Goal: Information Seeking & Learning: Learn about a topic

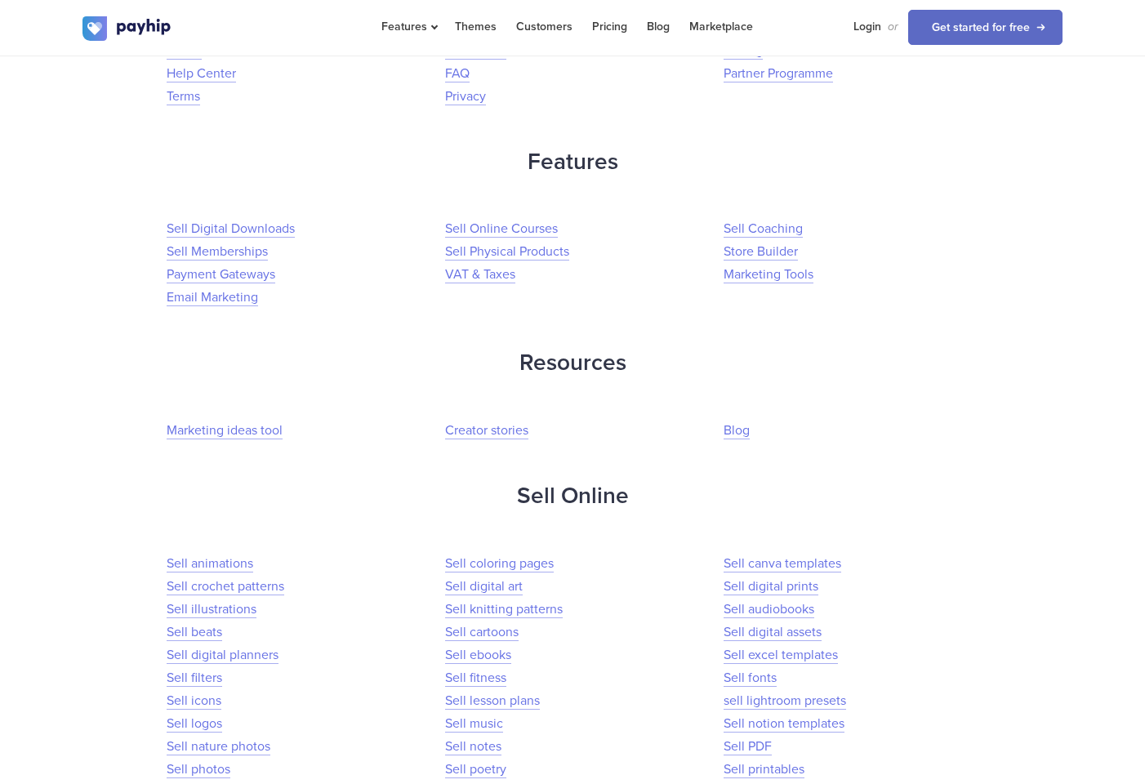
scroll to position [350, 0]
click at [575, 499] on h2 "Sell Online" at bounding box center [572, 495] width 980 height 43
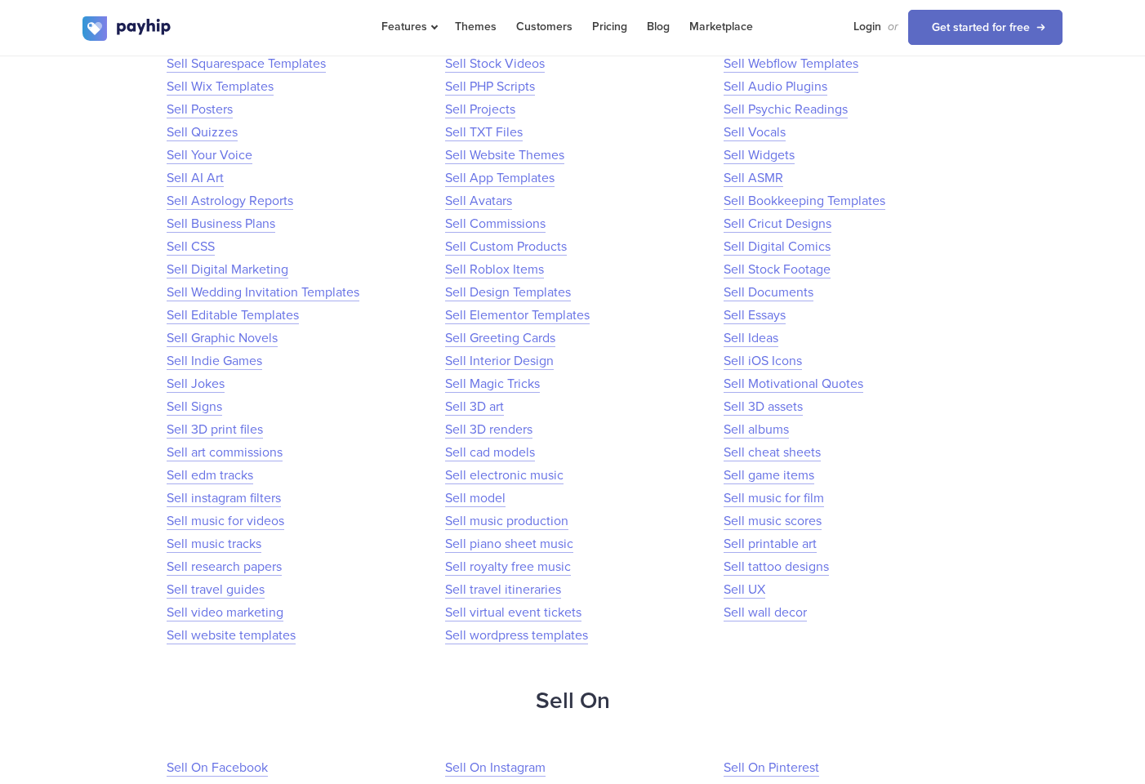
scroll to position [2162, 0]
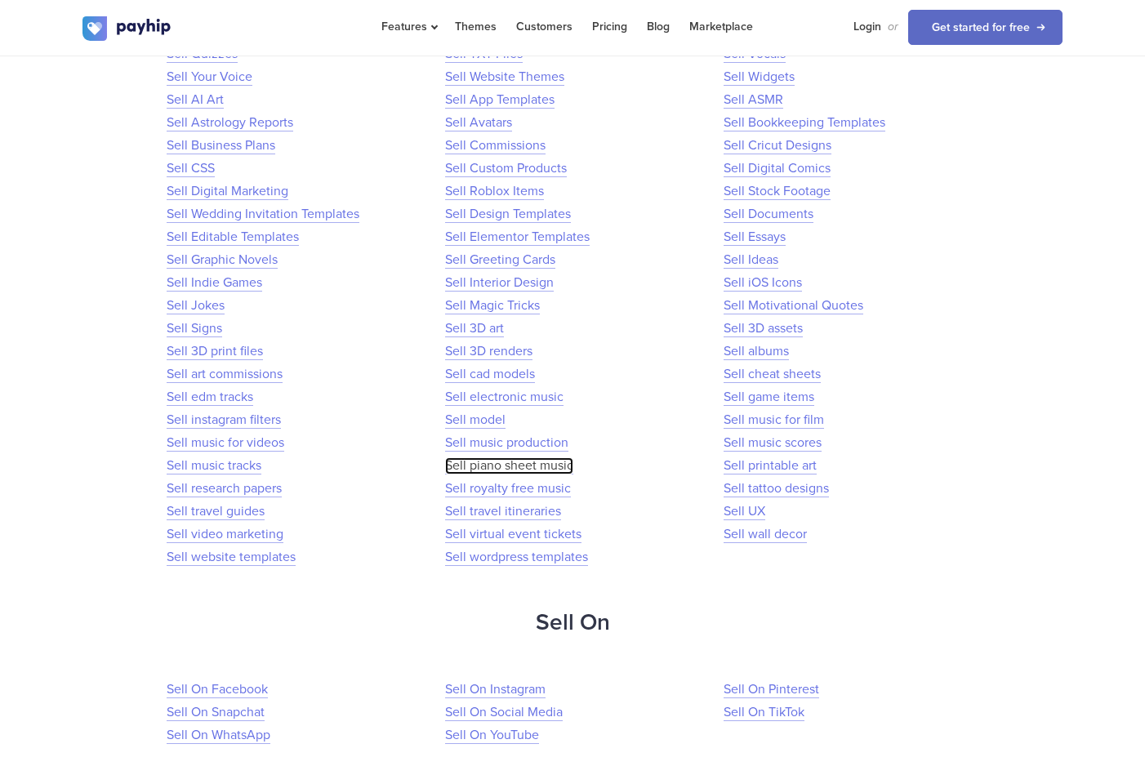
click at [486, 470] on link "Sell piano sheet music" at bounding box center [509, 465] width 128 height 17
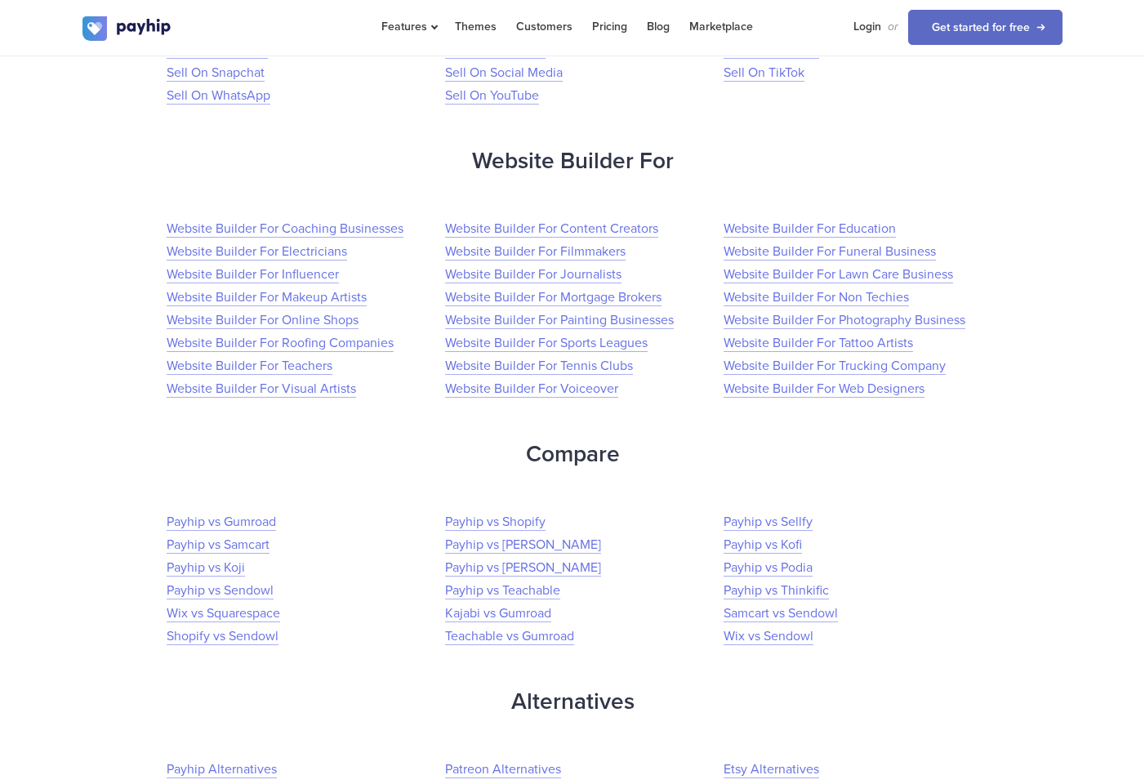
scroll to position [2806, 0]
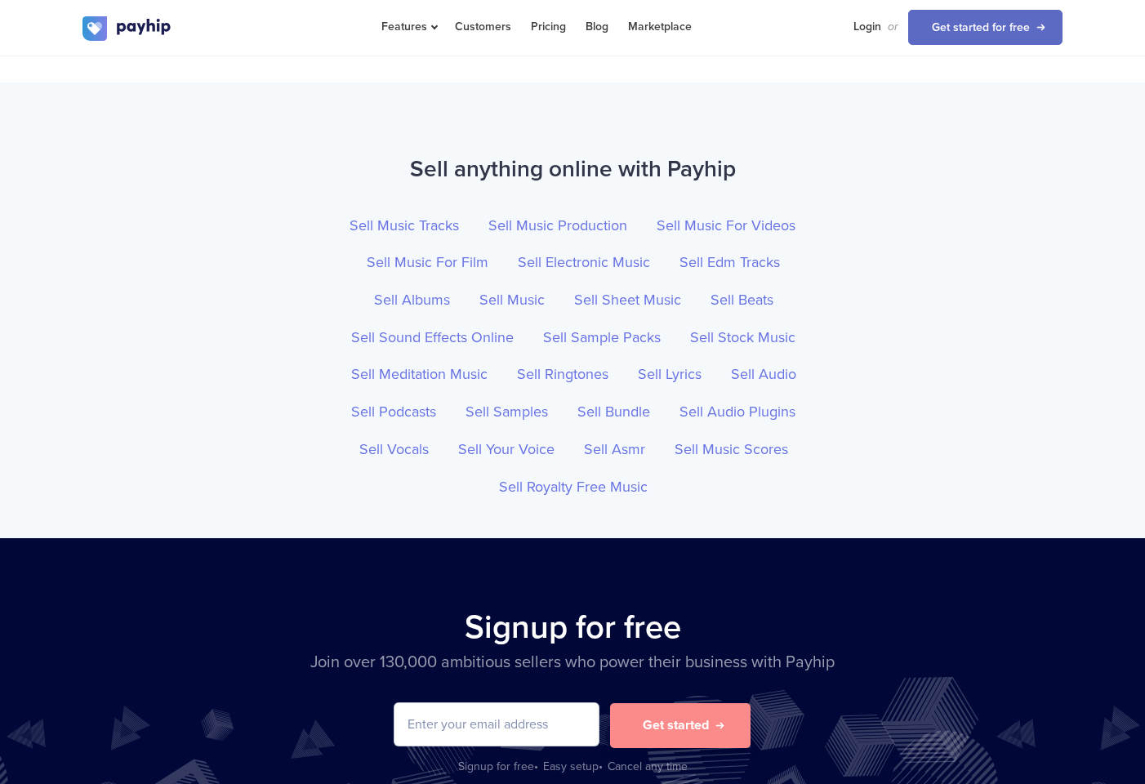
scroll to position [5782, 0]
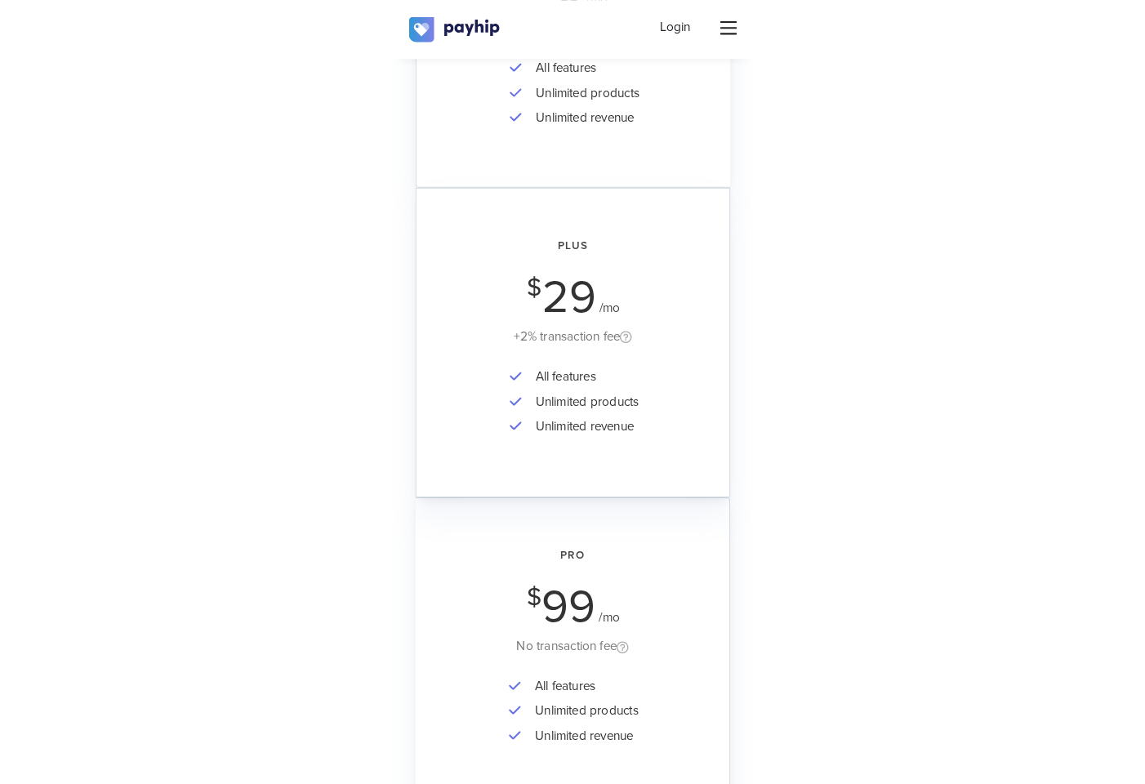
scroll to position [4748, 0]
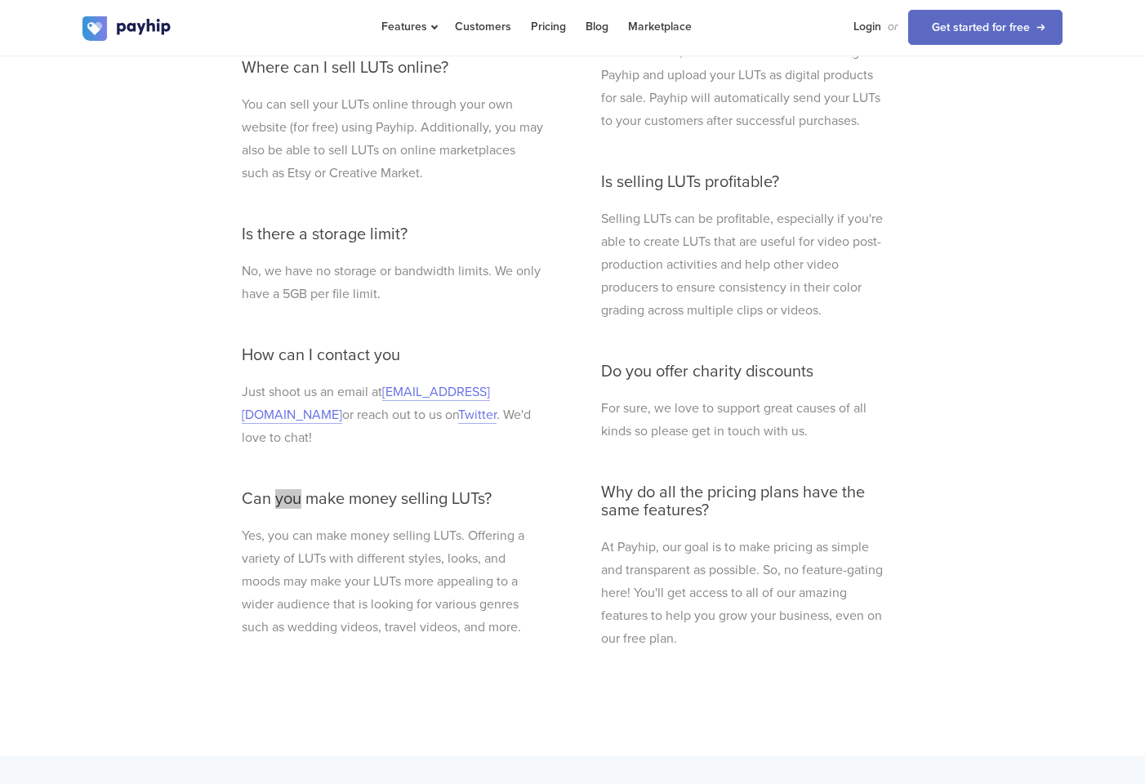
drag, startPoint x: 274, startPoint y: 480, endPoint x: 80, endPoint y: 258, distance: 294.6
